Goal: Task Accomplishment & Management: Use online tool/utility

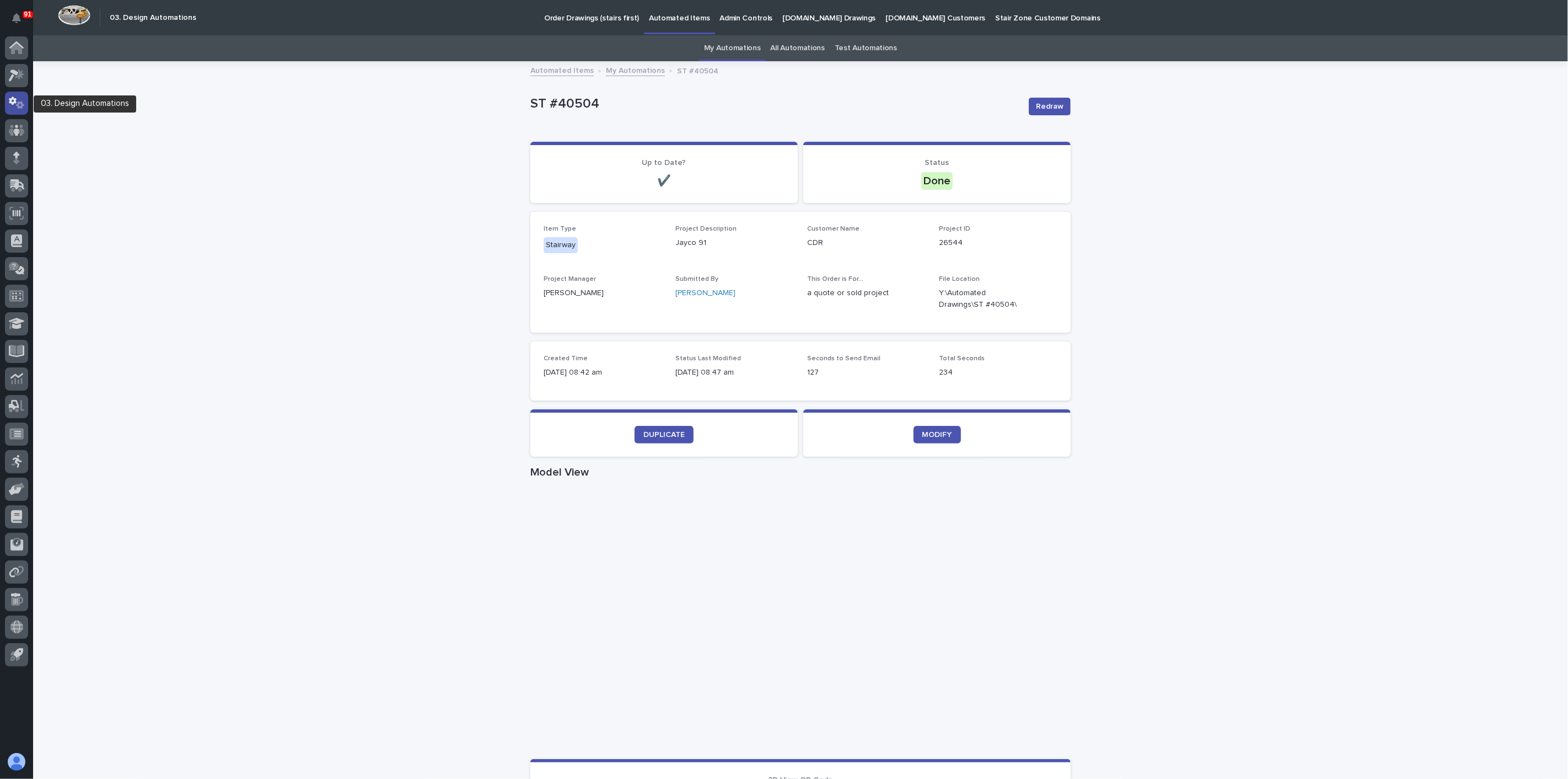
click at [20, 101] on icon at bounding box center [17, 102] width 16 height 13
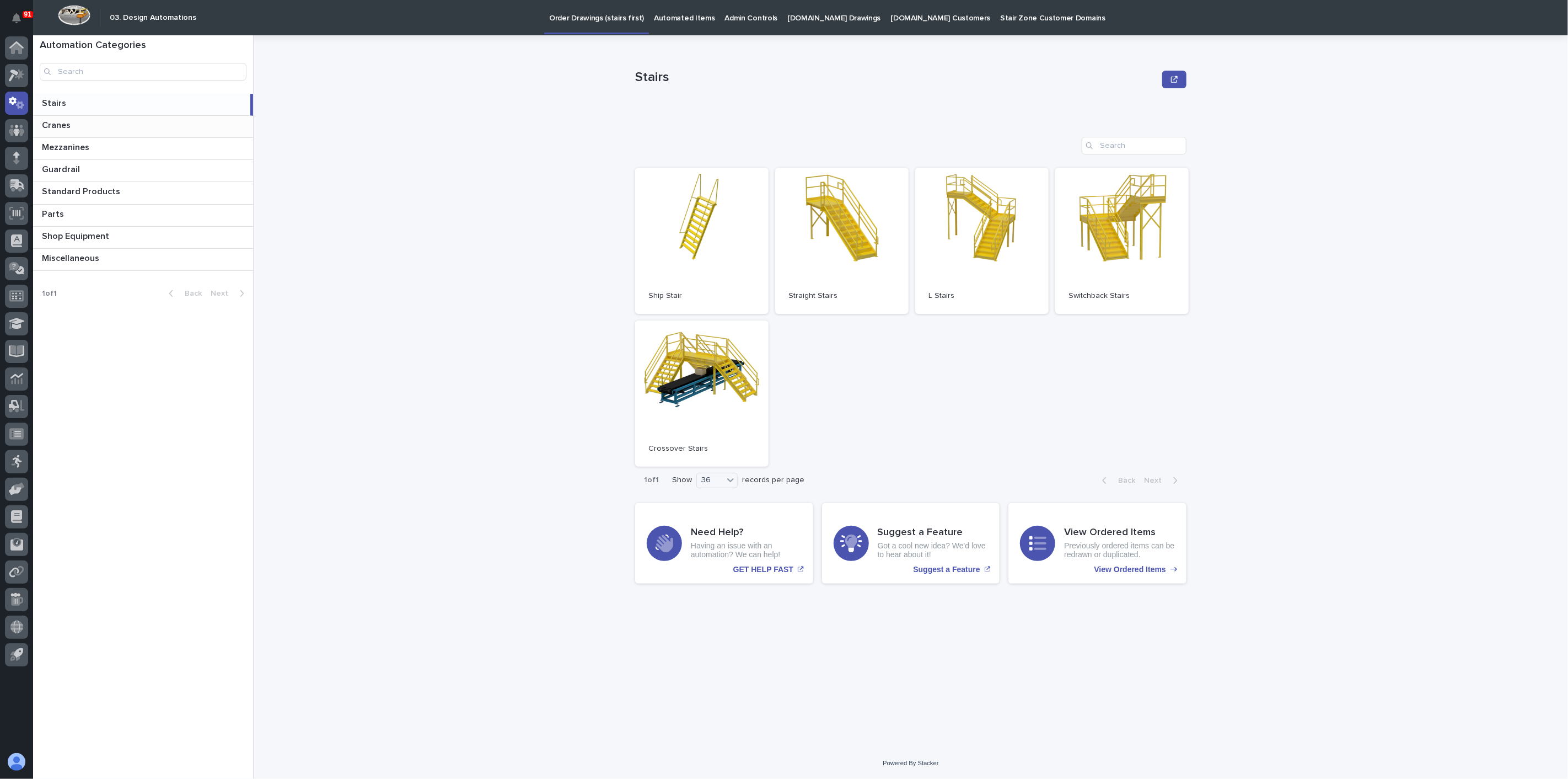
click at [79, 123] on p at bounding box center [145, 125] width 206 height 10
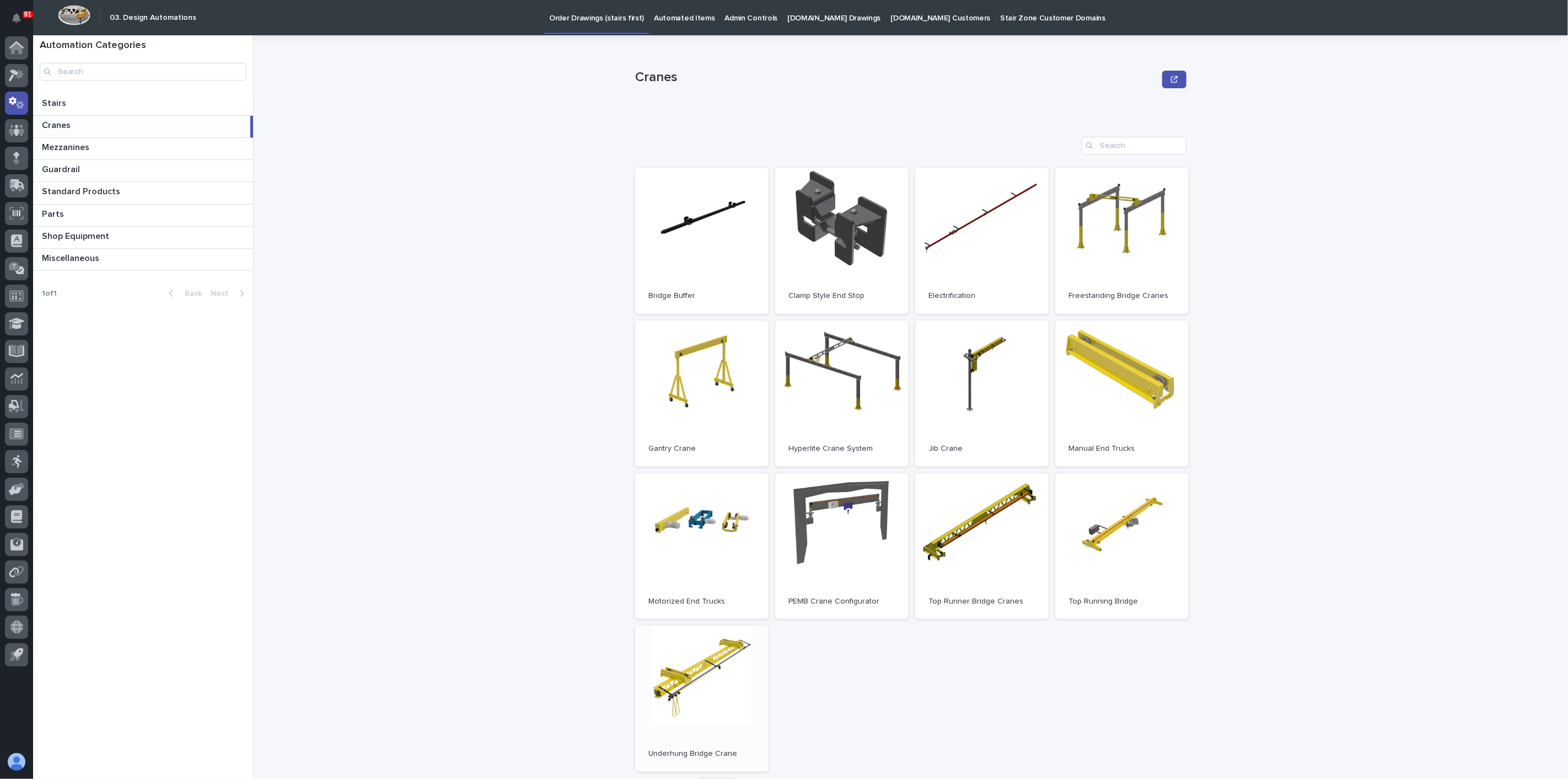
click at [704, 680] on link "Open" at bounding box center [701, 698] width 133 height 146
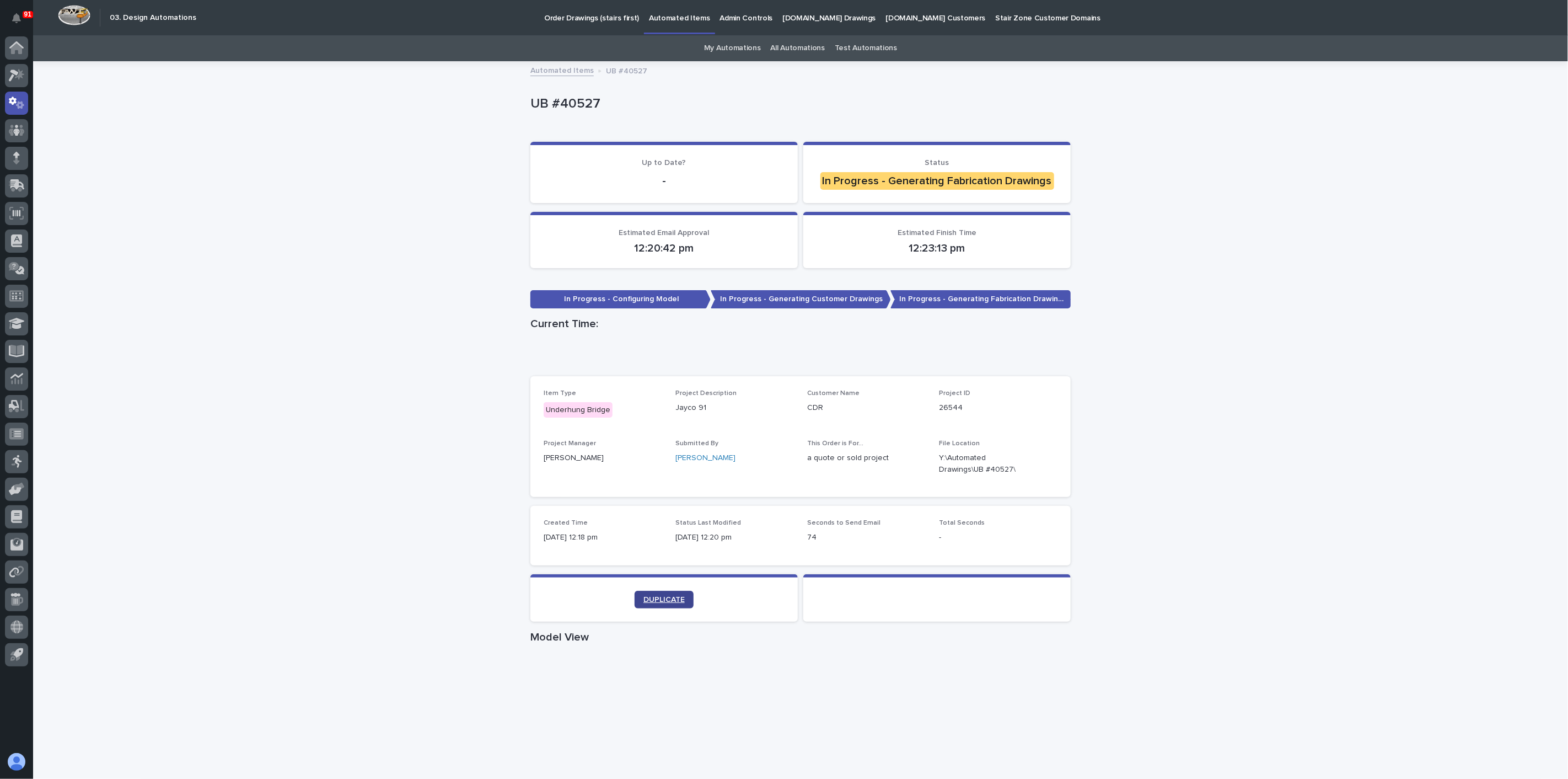
click at [674, 598] on span "DUPLICATE" at bounding box center [664, 599] width 41 height 8
click at [1039, 463] on icon "button" at bounding box center [1044, 463] width 9 height 9
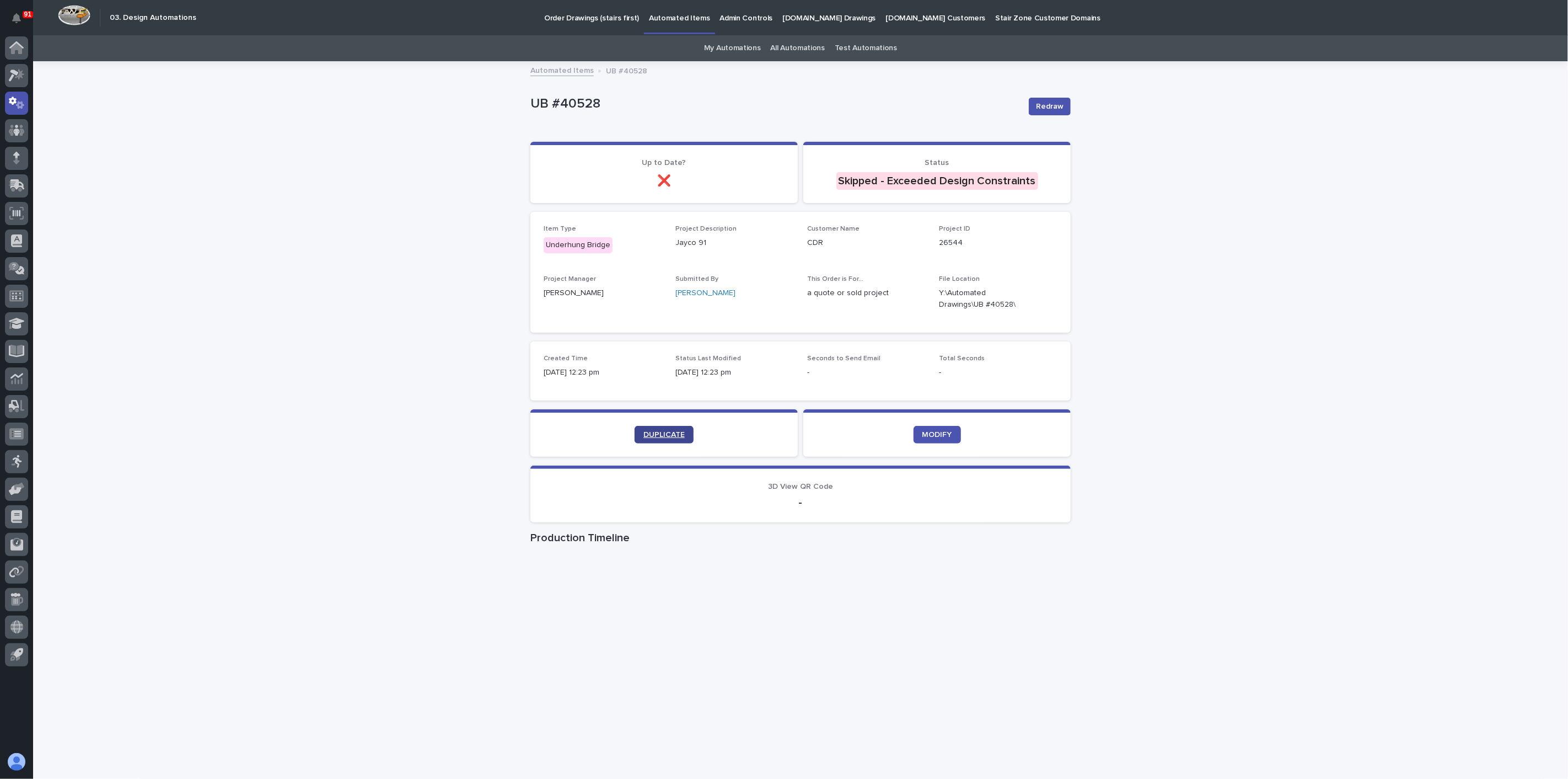
click at [671, 433] on span "DUPLICATE" at bounding box center [664, 434] width 41 height 8
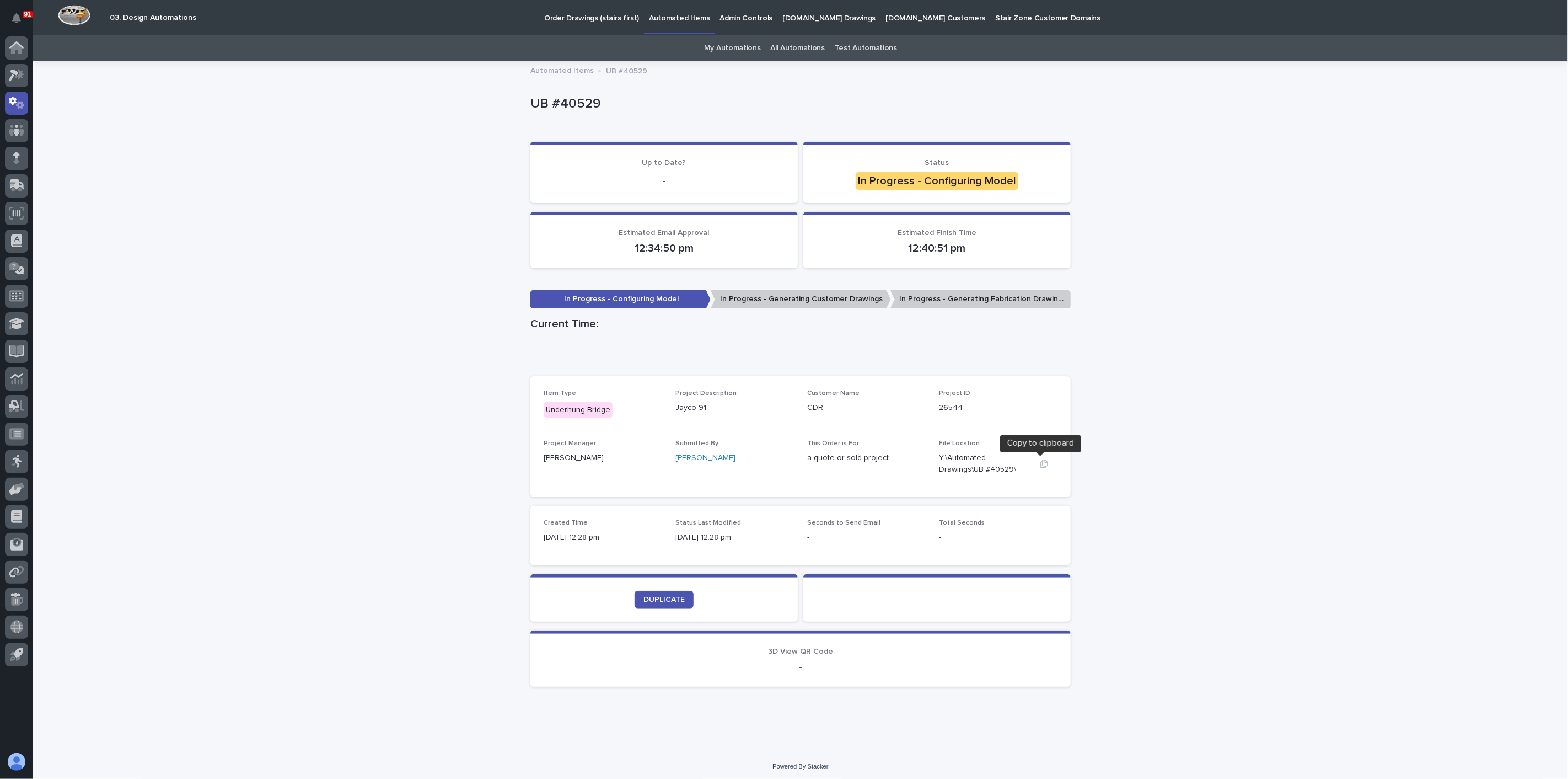
click at [1039, 463] on icon "button" at bounding box center [1044, 463] width 9 height 9
click at [1039, 464] on icon "button" at bounding box center [1044, 463] width 9 height 9
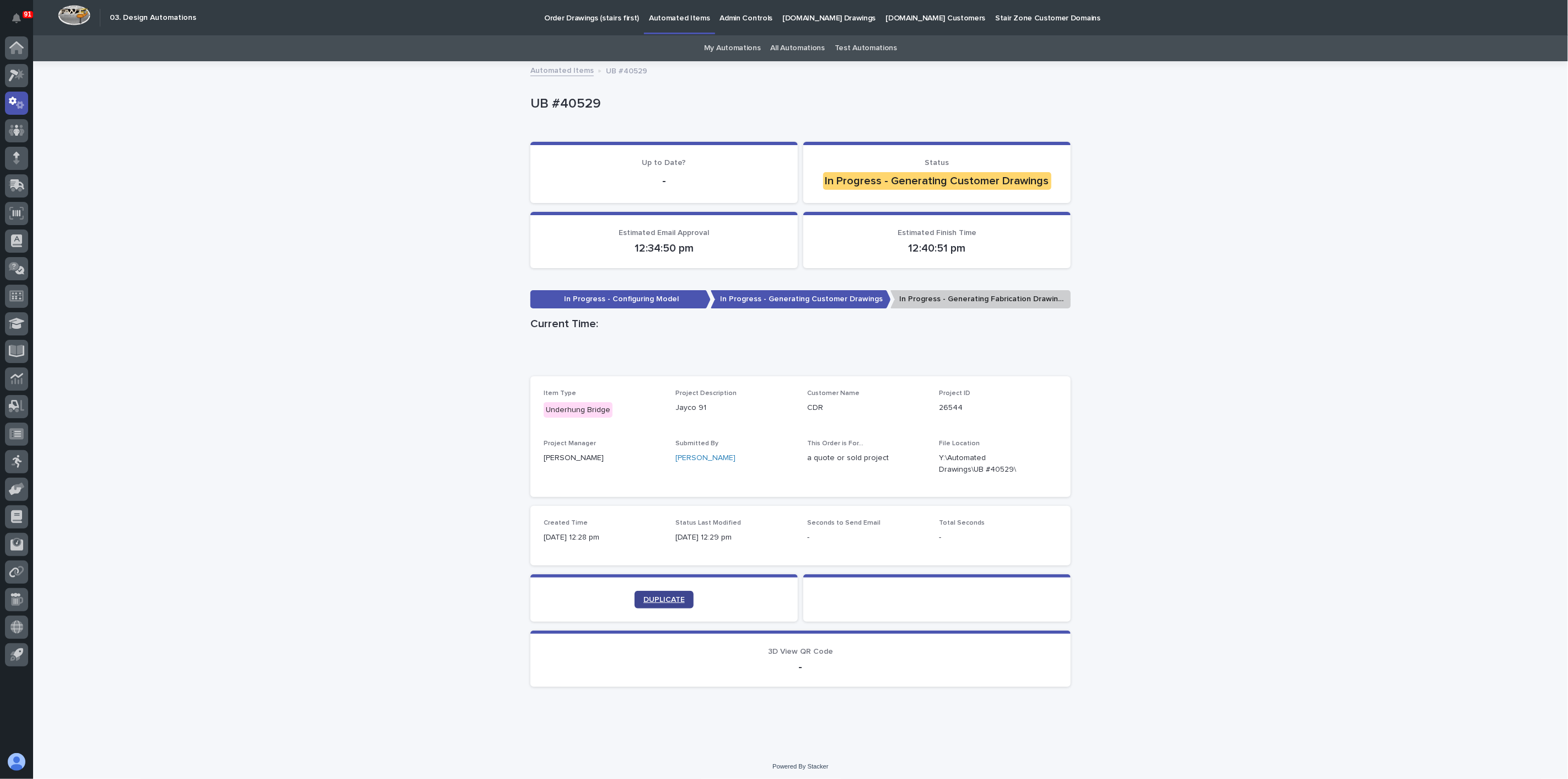
click at [654, 599] on span "DUPLICATE" at bounding box center [664, 599] width 41 height 8
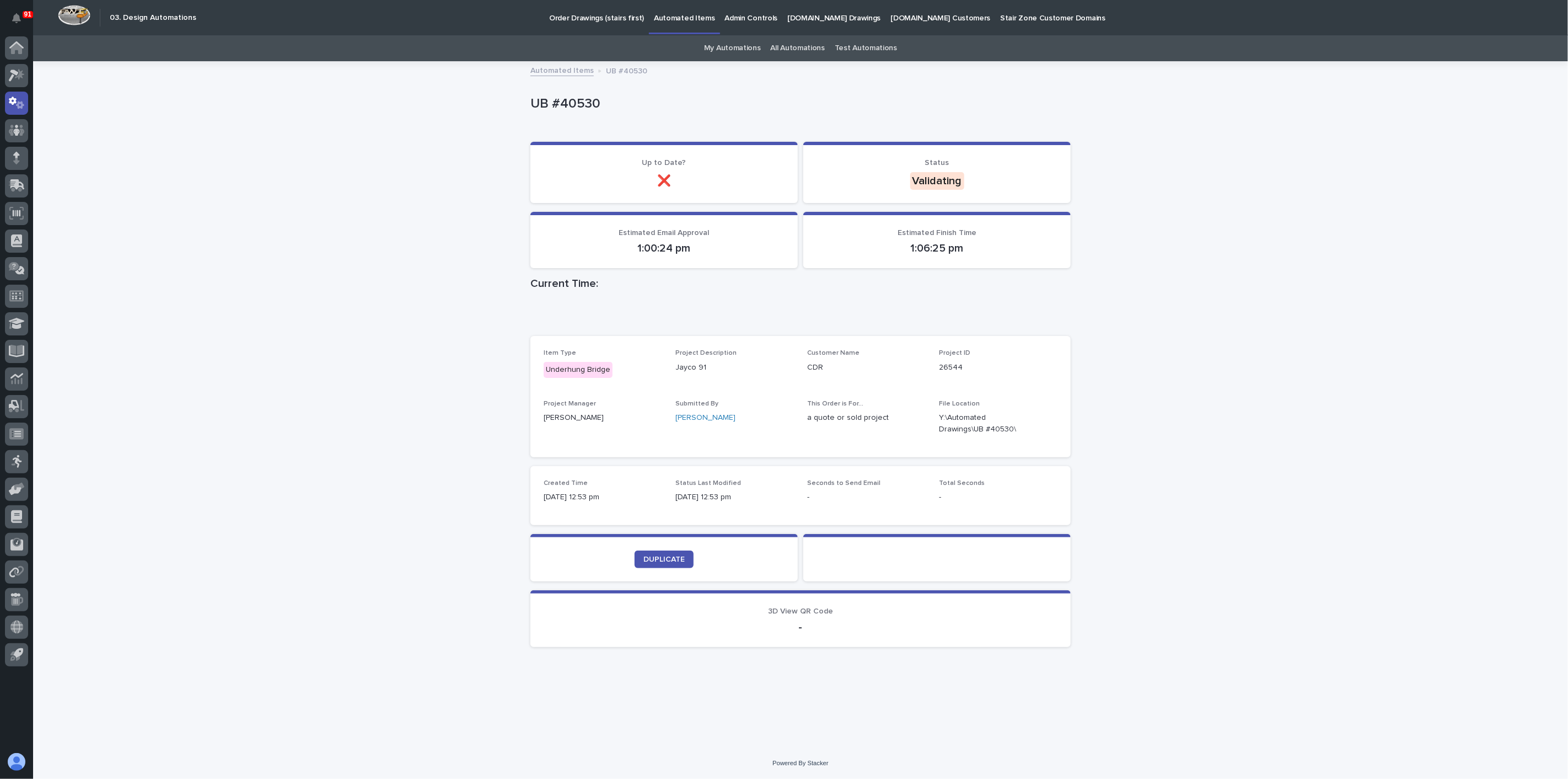
click at [263, 222] on div "Loading... Saving… Loading... Saving… UB #40530 UB #40530 Sorry, there was an e…" at bounding box center [800, 405] width 1535 height 685
